Goal: Task Accomplishment & Management: Complete application form

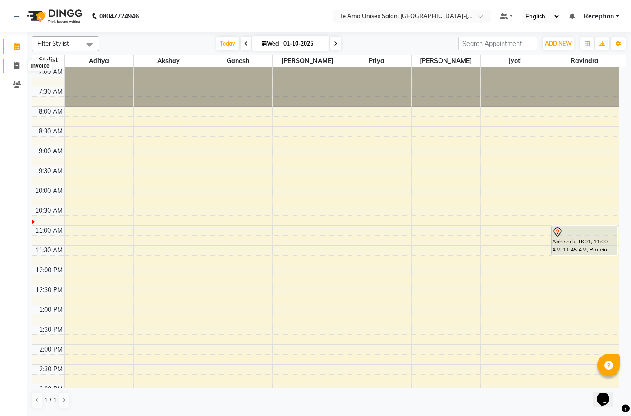
click at [19, 61] on span at bounding box center [17, 66] width 16 height 10
select select "service"
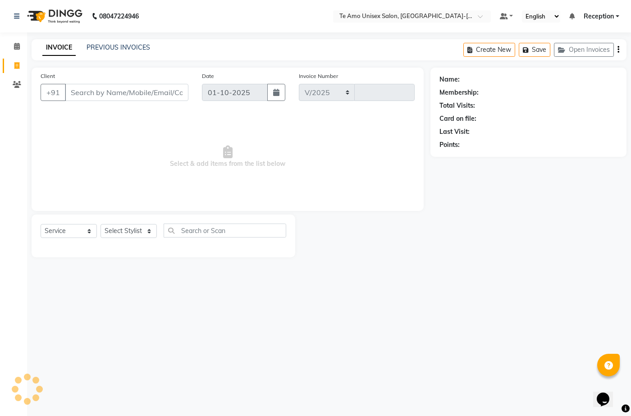
select select "7836"
type input "2004"
click at [134, 233] on select "Select Stylist [PERSON_NAME] [PERSON_NAME] Manager [PERSON_NAME] Reception [PER…" at bounding box center [128, 231] width 56 height 14
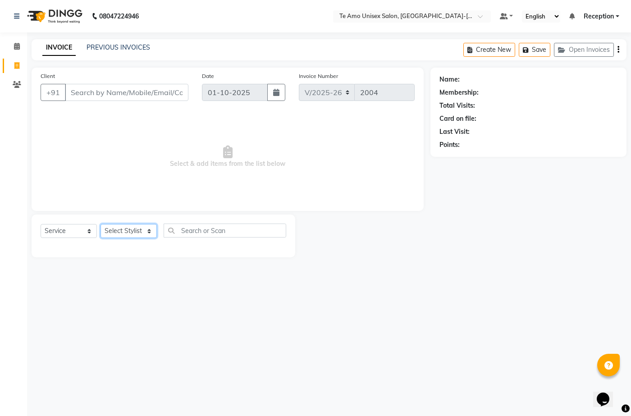
select select "92496"
click at [100, 224] on select "Select Stylist [PERSON_NAME] [PERSON_NAME] Manager [PERSON_NAME] Reception [PER…" at bounding box center [128, 231] width 56 height 14
click at [137, 257] on div "Select Service Product Membership Package Voucher Prepaid Gift Card Select Styl…" at bounding box center [164, 235] width 264 height 43
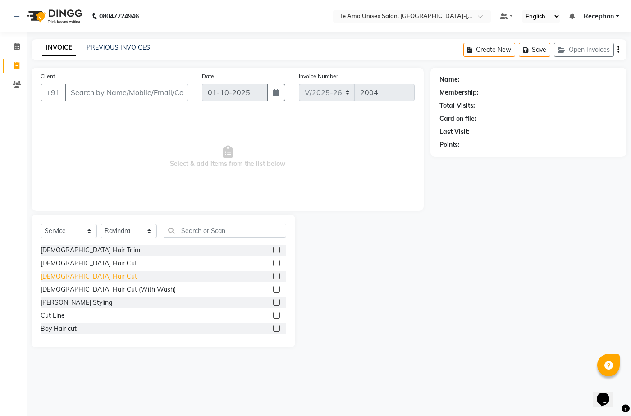
click at [76, 277] on div "[DEMOGRAPHIC_DATA] Hair Cut" at bounding box center [89, 276] width 96 height 9
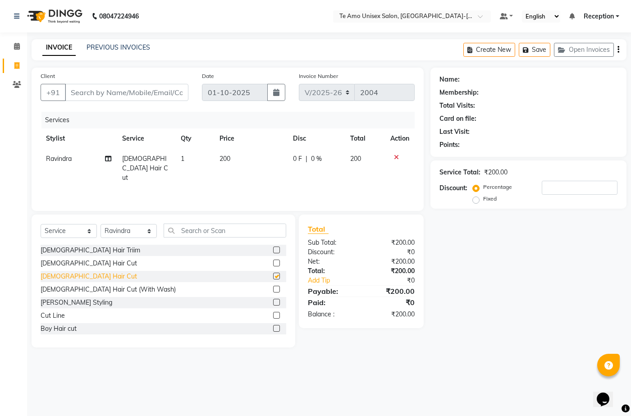
checkbox input "false"
click at [69, 301] on div "[PERSON_NAME] Styling" at bounding box center [77, 302] width 72 height 9
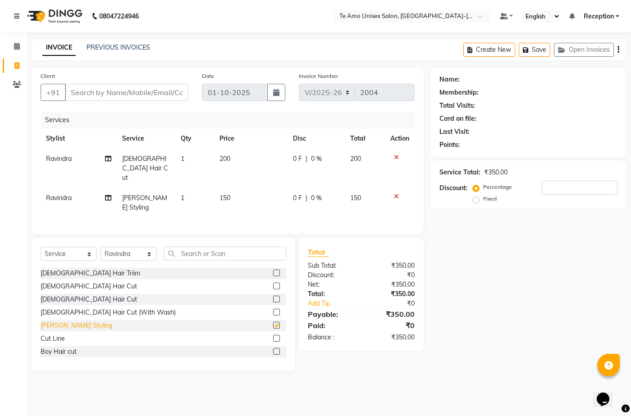
click at [69, 321] on div "[PERSON_NAME] Styling" at bounding box center [77, 325] width 72 height 9
checkbox input "false"
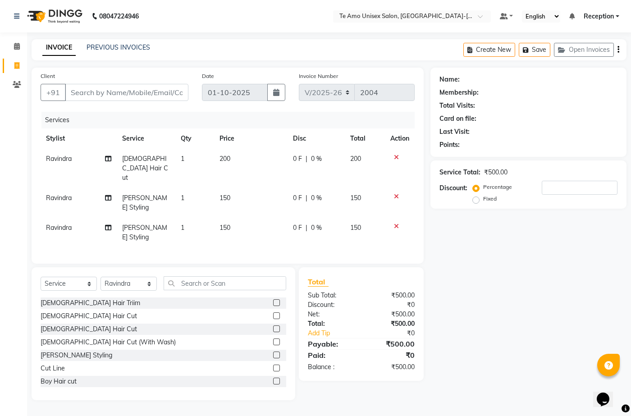
click at [395, 223] on icon at bounding box center [396, 226] width 5 height 6
click at [395, 196] on div "Services Stylist Service Qty Price Disc Total Action Ravindra [DEMOGRAPHIC_DATA…" at bounding box center [228, 183] width 374 height 143
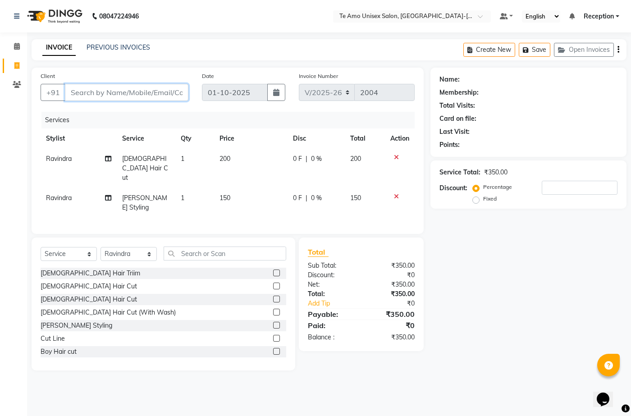
click at [128, 94] on input "Client" at bounding box center [126, 92] width 123 height 17
click at [67, 99] on input "Client" at bounding box center [126, 92] width 123 height 17
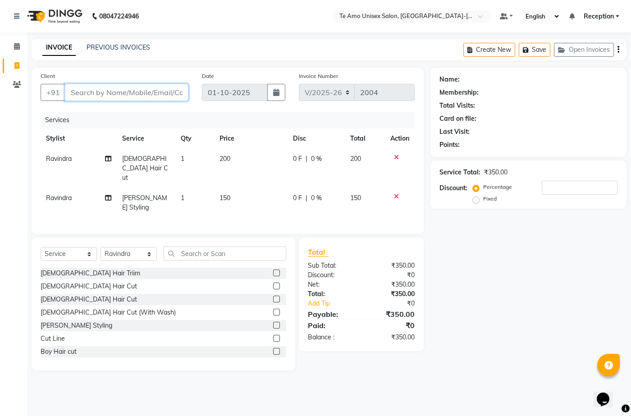
click at [90, 91] on input "Client" at bounding box center [126, 92] width 123 height 17
click at [86, 97] on input "Client" at bounding box center [126, 92] width 123 height 17
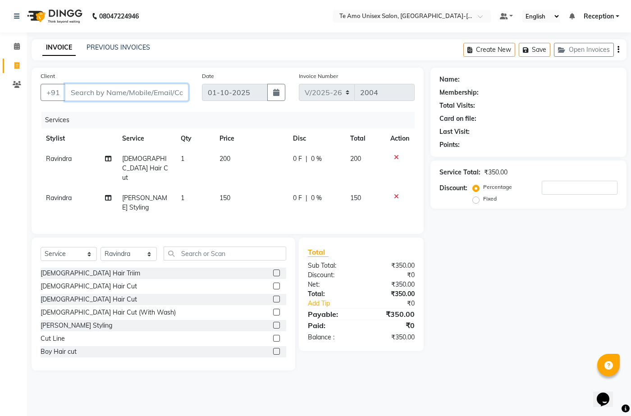
click at [74, 93] on input "Client" at bounding box center [126, 92] width 123 height 17
type input "7"
type input "0"
type input "7447877903"
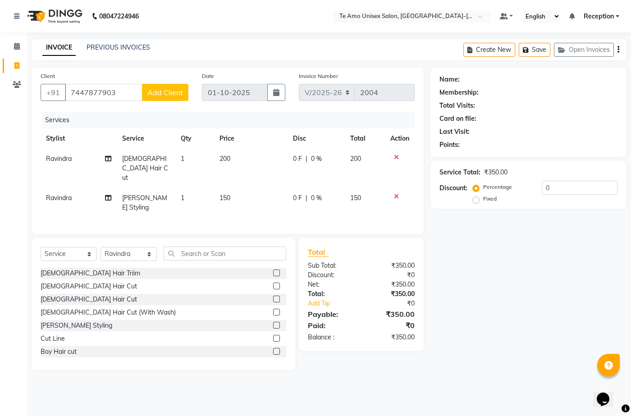
click at [172, 94] on span "Add Client" at bounding box center [165, 92] width 36 height 9
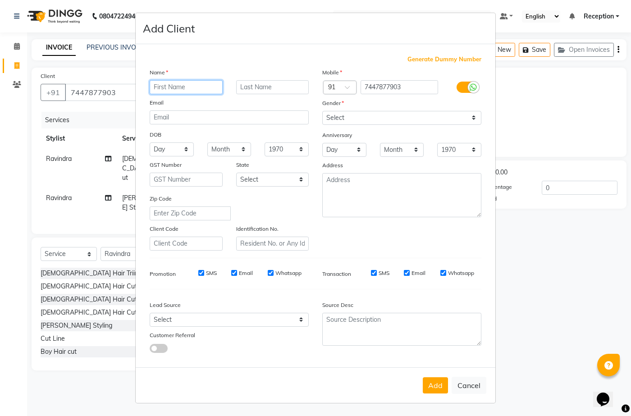
click at [167, 87] on input "text" at bounding box center [186, 87] width 73 height 14
type input "akshay"
click at [257, 82] on input "text" at bounding box center [272, 87] width 73 height 14
type input "[PERSON_NAME]"
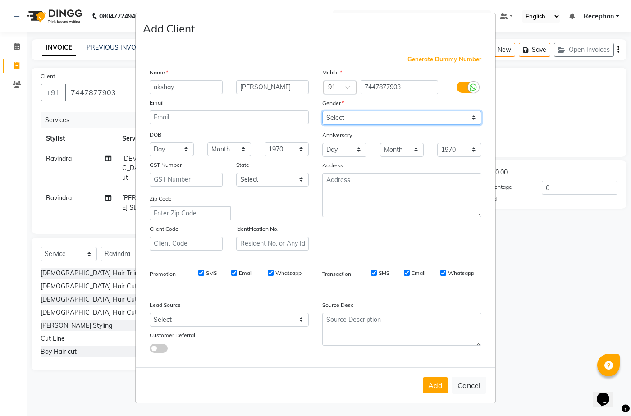
click at [359, 118] on select "Select [DEMOGRAPHIC_DATA] [DEMOGRAPHIC_DATA] Other Prefer Not To Say" at bounding box center [401, 118] width 159 height 14
click at [359, 117] on select "Select [DEMOGRAPHIC_DATA] [DEMOGRAPHIC_DATA] Other Prefer Not To Say" at bounding box center [401, 118] width 159 height 14
select select "[DEMOGRAPHIC_DATA]"
click at [322, 111] on select "Select [DEMOGRAPHIC_DATA] [DEMOGRAPHIC_DATA] Other Prefer Not To Say" at bounding box center [401, 118] width 159 height 14
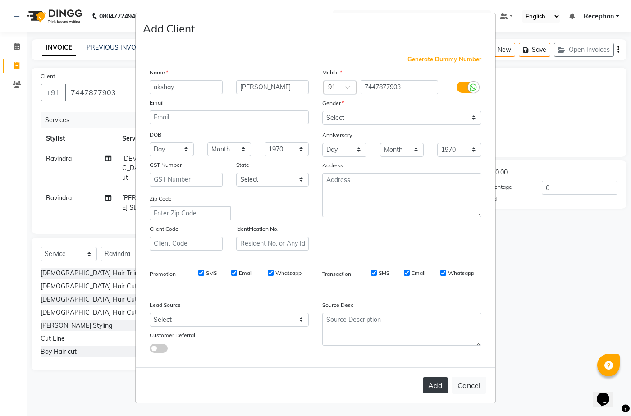
click at [437, 386] on button "Add" at bounding box center [435, 385] width 25 height 16
click at [437, 386] on div "Add Cancel" at bounding box center [315, 385] width 359 height 36
type input "74******03"
select select
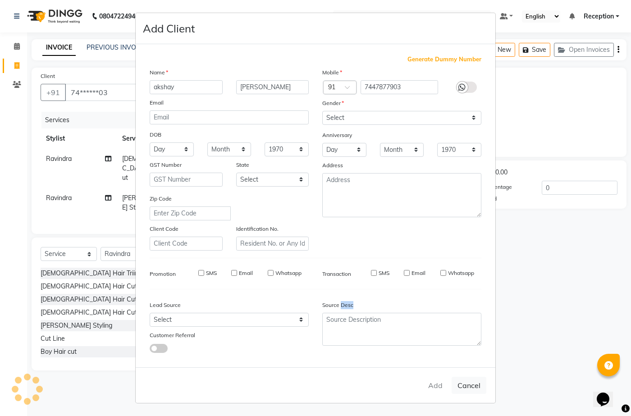
select select
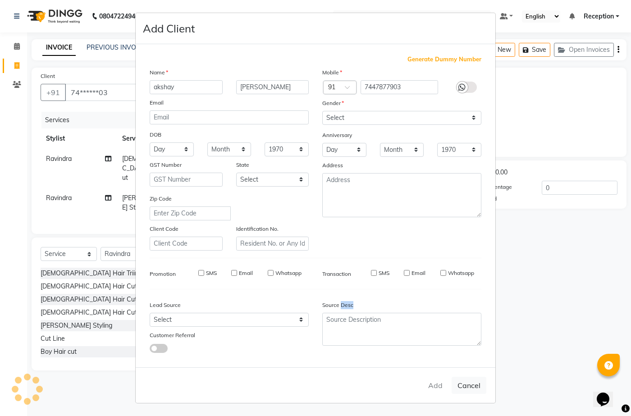
checkbox input "false"
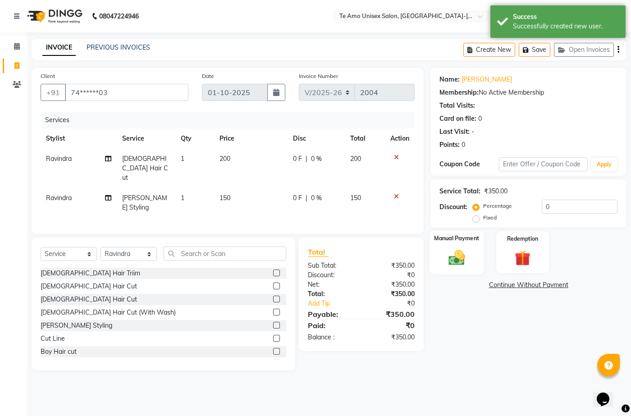
click at [450, 263] on img at bounding box center [456, 257] width 27 height 19
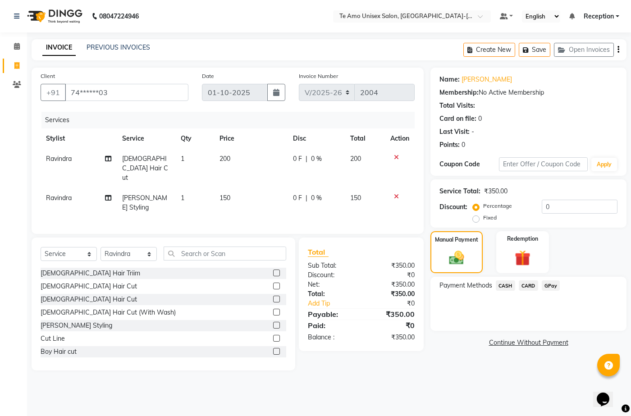
click at [554, 282] on span "GPay" at bounding box center [550, 285] width 18 height 10
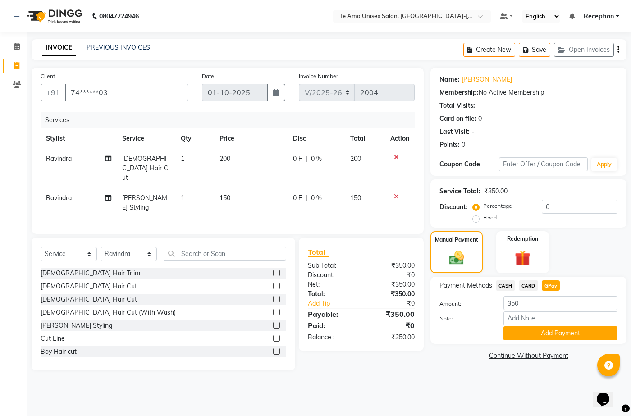
click at [554, 282] on span "GPay" at bounding box center [550, 285] width 18 height 10
